Goal: Contribute content: Add original content to the website for others to see

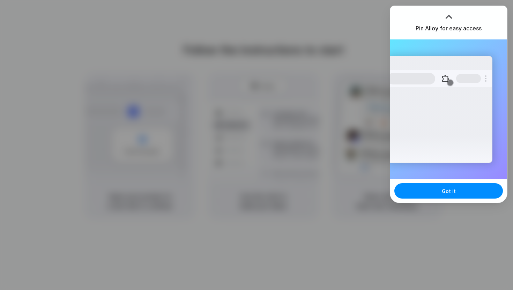
click at [481, 68] on div "Extensions Alloy · AI Prototyping for..." at bounding box center [439, 109] width 105 height 107
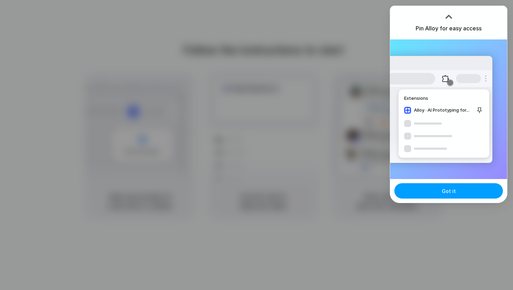
click at [446, 192] on span "Got it" at bounding box center [449, 190] width 14 height 7
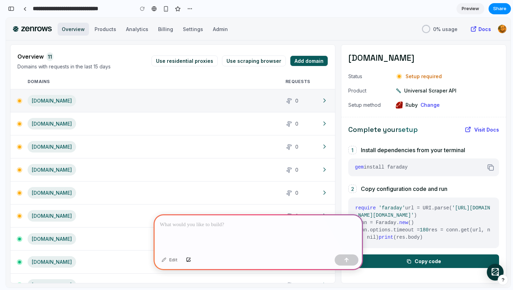
click at [185, 227] on p at bounding box center [258, 224] width 197 height 8
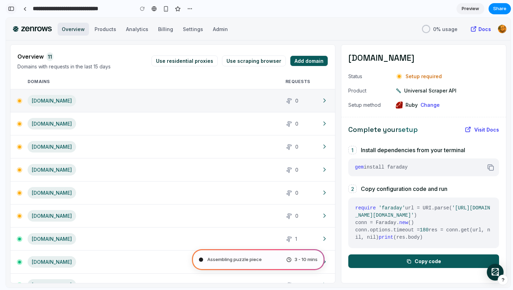
click at [11, 9] on div "button" at bounding box center [11, 8] width 6 height 5
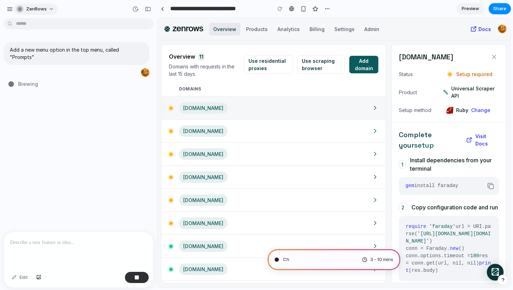
click at [47, 12] on button "ZenRows" at bounding box center [36, 8] width 44 height 11
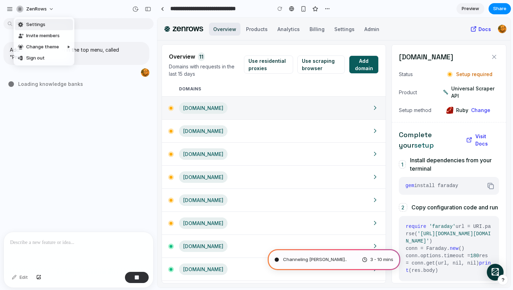
click at [98, 9] on div "Settings Invite members Change theme Sign out" at bounding box center [256, 145] width 513 height 290
type input "**********"
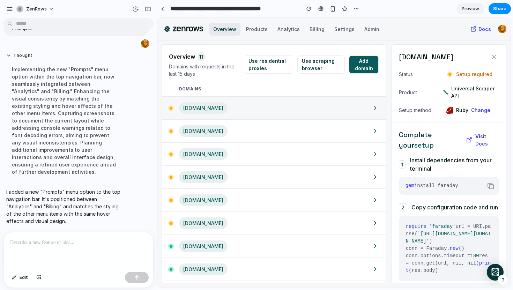
scroll to position [22, 0]
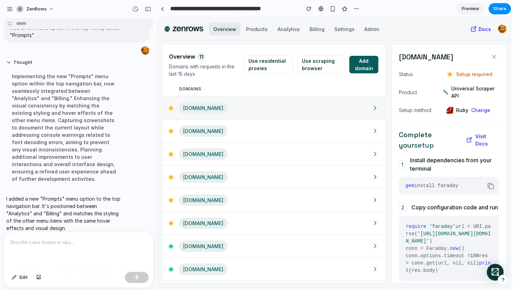
click at [54, 246] on p at bounding box center [78, 242] width 137 height 8
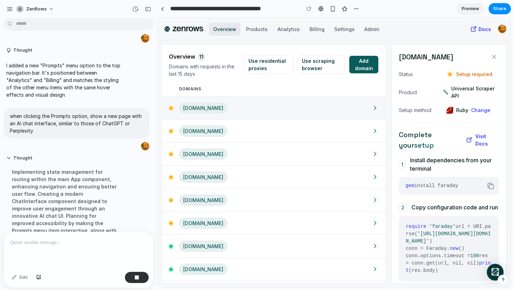
scroll to position [107, 0]
